Goal: Check status: Check status

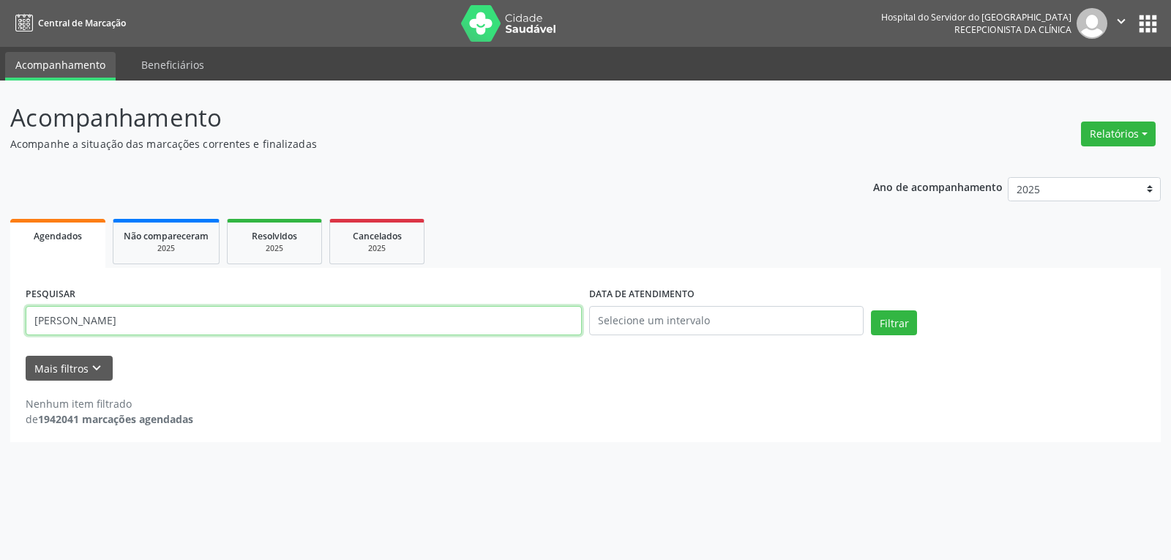
click at [434, 318] on input "[PERSON_NAME]" at bounding box center [304, 320] width 556 height 29
type input "[PERSON_NAME]"
click at [871, 310] on button "Filtrar" at bounding box center [894, 322] width 46 height 25
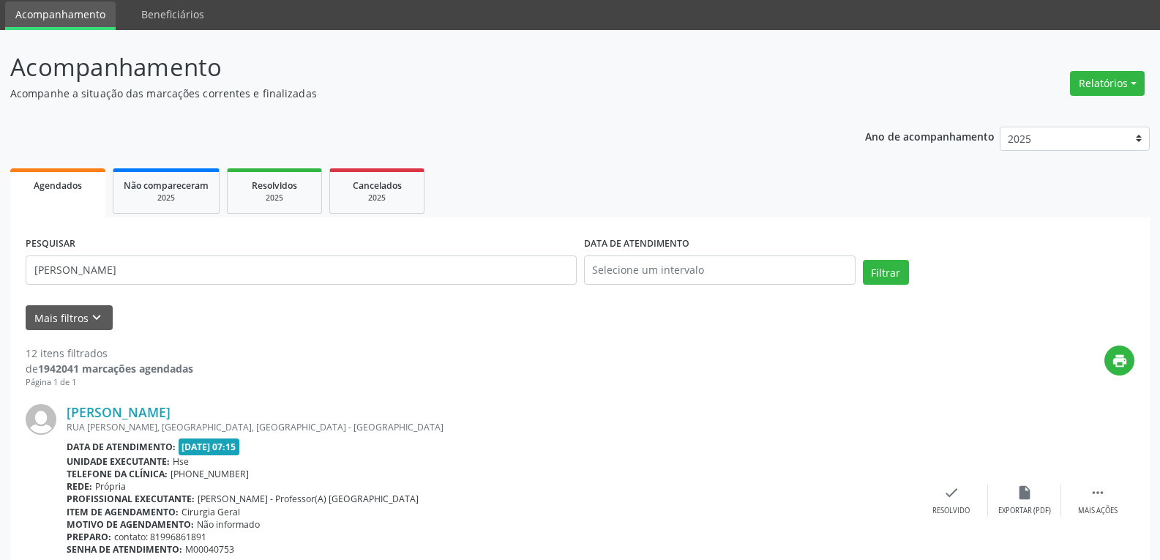
scroll to position [73, 0]
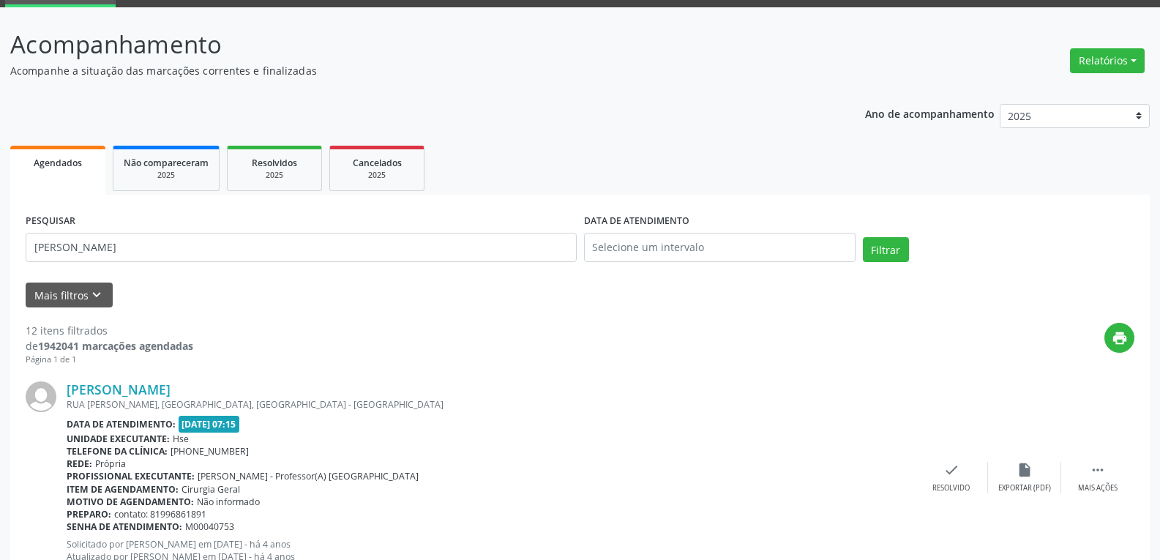
drag, startPoint x: 301, startPoint y: 228, endPoint x: 0, endPoint y: 228, distance: 301.4
drag, startPoint x: 183, startPoint y: 249, endPoint x: 0, endPoint y: 247, distance: 182.9
click at [863, 237] on button "Filtrar" at bounding box center [886, 249] width 46 height 25
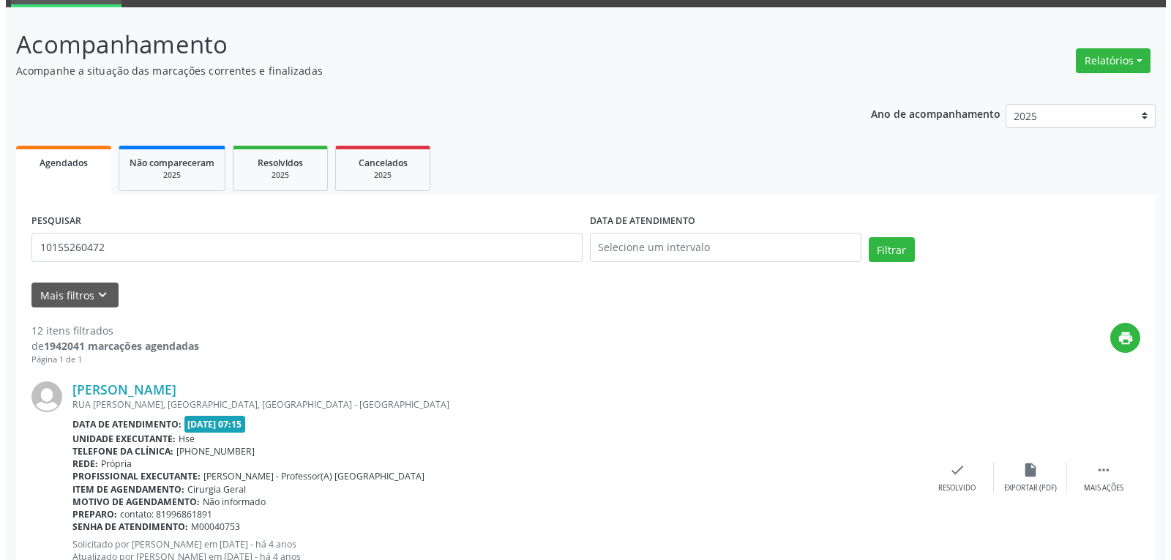
scroll to position [0, 0]
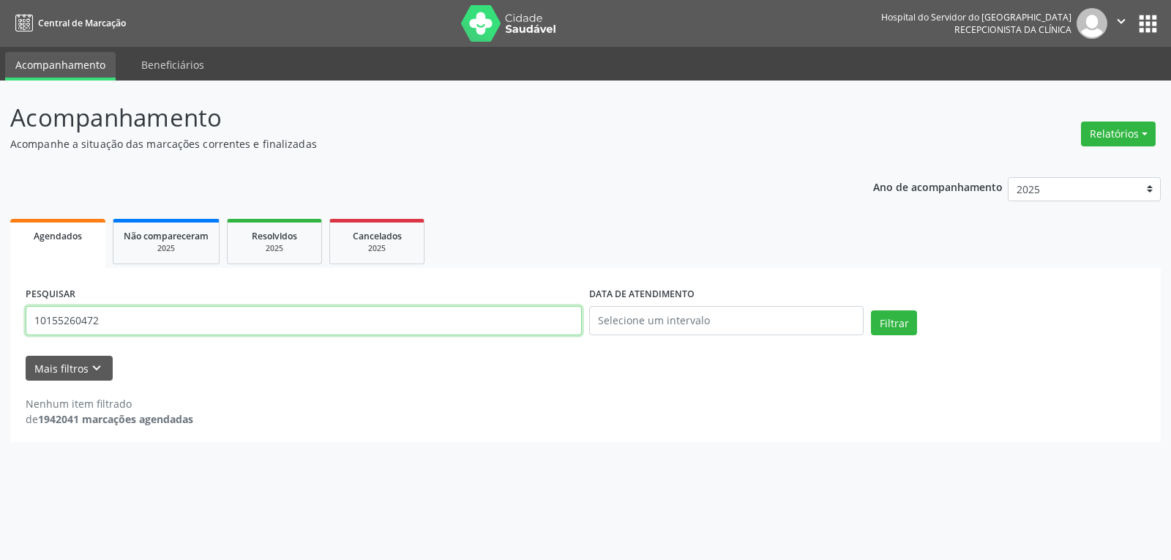
click at [138, 323] on input "10155260472" at bounding box center [304, 320] width 556 height 29
click at [871, 310] on button "Filtrar" at bounding box center [894, 322] width 46 height 25
click at [138, 323] on input "10155260472" at bounding box center [304, 320] width 556 height 29
click at [871, 310] on button "Filtrar" at bounding box center [894, 322] width 46 height 25
click at [453, 316] on input "10155260472" at bounding box center [304, 320] width 556 height 29
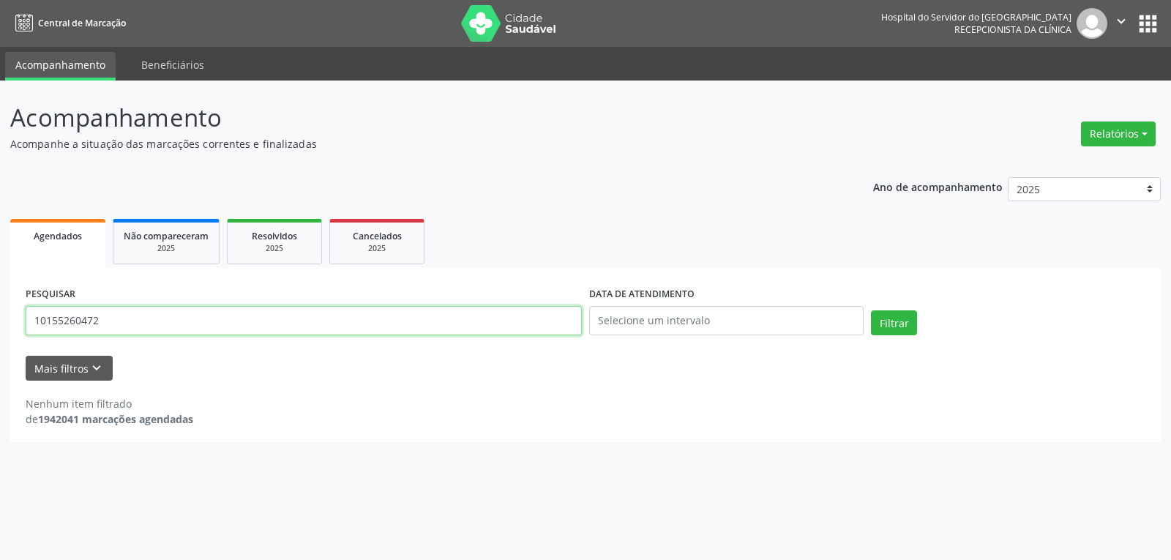
paste input "33502412472"
drag, startPoint x: 413, startPoint y: 314, endPoint x: 0, endPoint y: 301, distance: 412.8
click at [0, 300] on div "Acompanhamento Acompanhe a situação das marcações correntes e finalizadas Relat…" at bounding box center [585, 319] width 1171 height 479
paste input "text"
type input "33502412472"
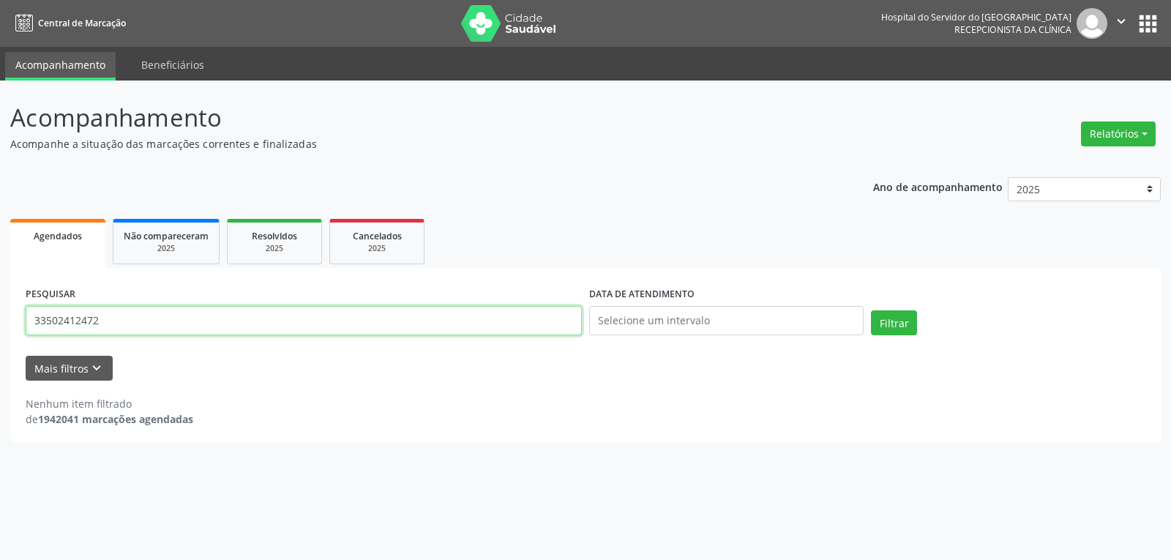
click at [871, 310] on button "Filtrar" at bounding box center [894, 322] width 46 height 25
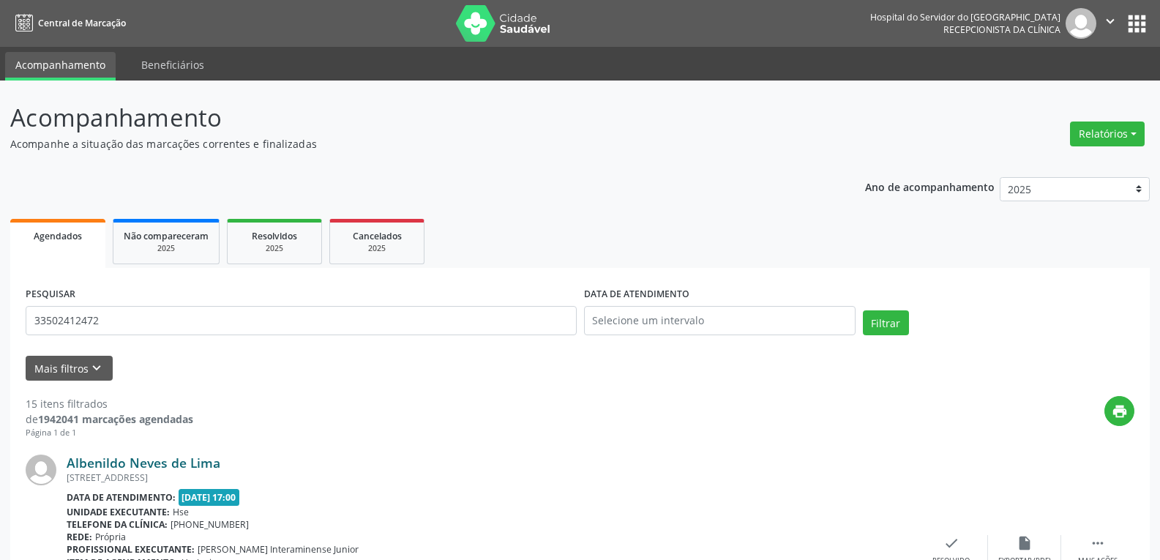
click at [169, 457] on link "Albenildo Neves de Lima" at bounding box center [144, 462] width 154 height 16
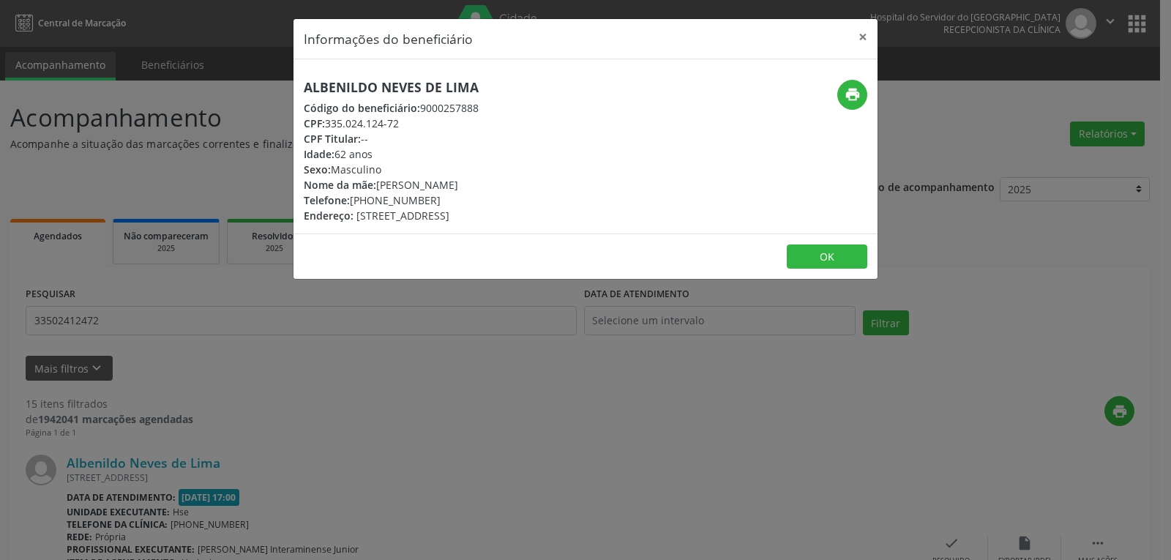
drag, startPoint x: 368, startPoint y: 71, endPoint x: 231, endPoint y: 71, distance: 136.8
click at [231, 71] on div "Informações do beneficiário × Albenildo Neves de [GEOGRAPHIC_DATA] Código do be…" at bounding box center [585, 280] width 1171 height 560
copy h5 "Albenildo Neves de Lima"
